Goal: Navigation & Orientation: Find specific page/section

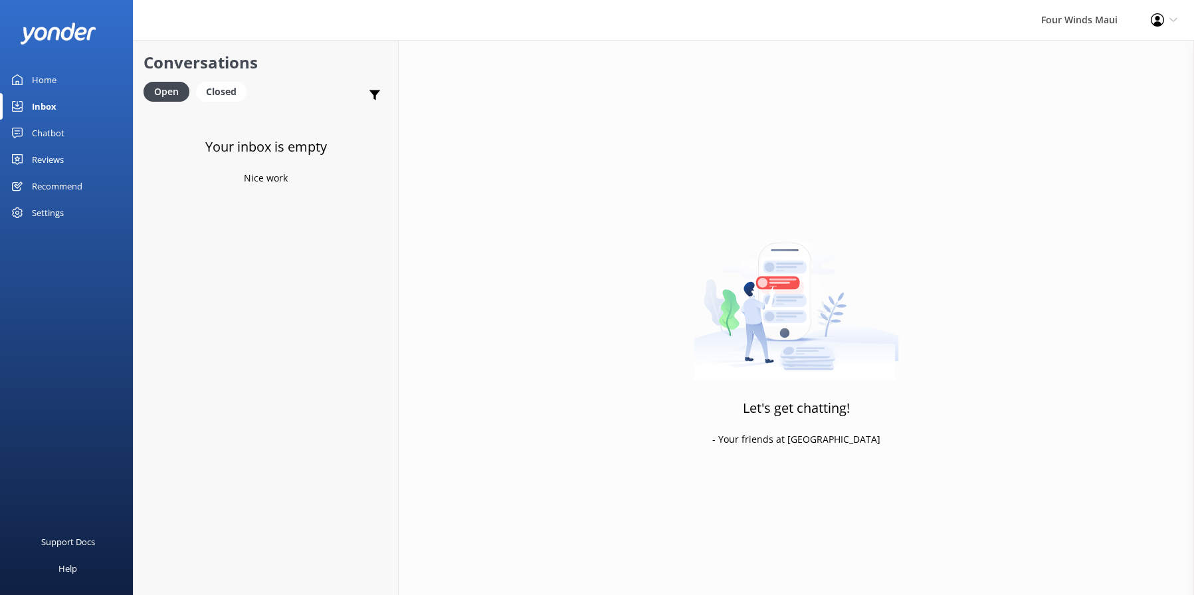
click at [39, 72] on div "Home" at bounding box center [44, 79] width 25 height 27
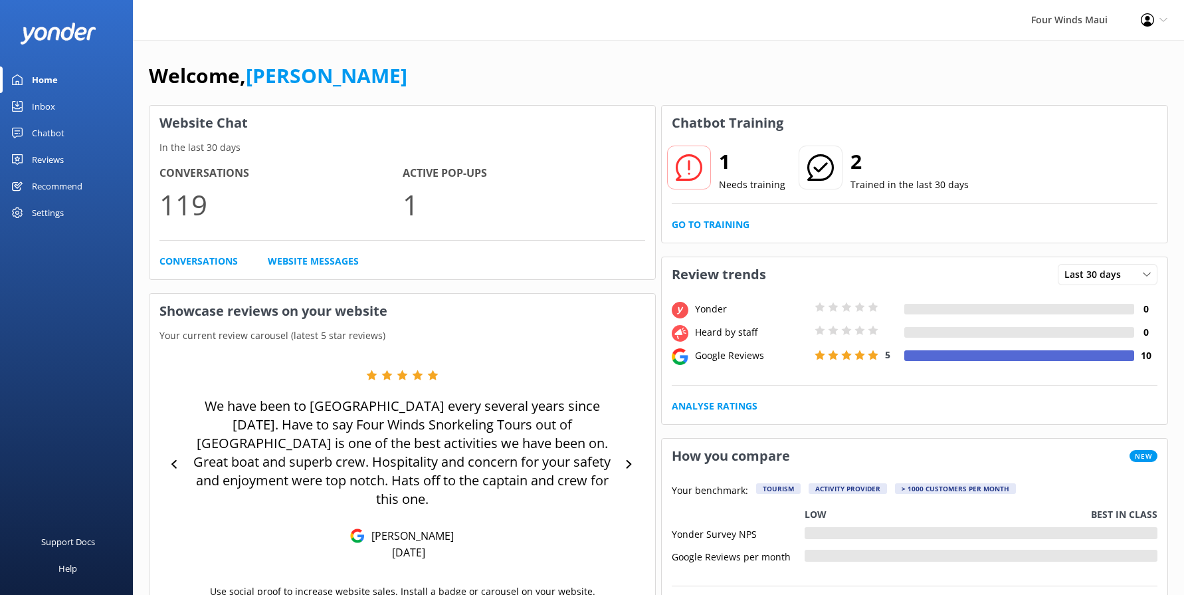
click at [48, 97] on div "Inbox" at bounding box center [43, 106] width 23 height 27
